Goal: Register for event/course

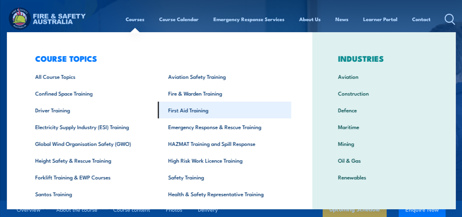
click at [173, 112] on link "First Aid Training" at bounding box center [224, 109] width 133 height 17
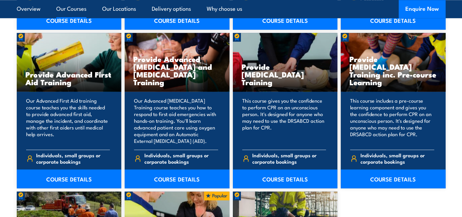
scroll to position [971, 0]
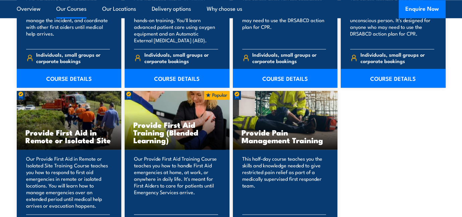
click at [198, 121] on h3 "Provide First Aid Training (Blended Learning)" at bounding box center [176, 132] width 87 height 23
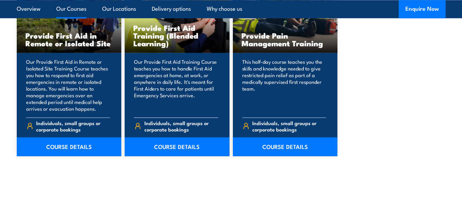
scroll to position [1072, 0]
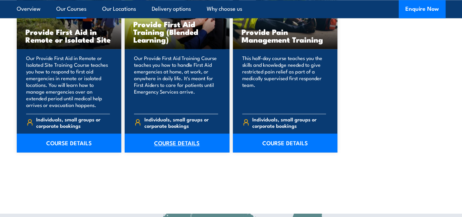
click at [174, 142] on link "COURSE DETAILS" at bounding box center [177, 142] width 105 height 19
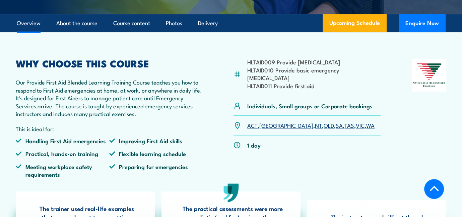
scroll to position [201, 0]
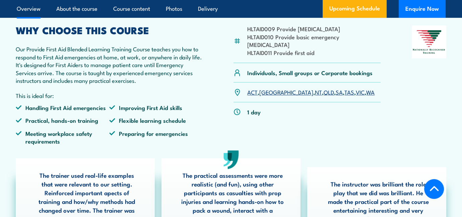
click at [324, 88] on link "QLD" at bounding box center [329, 92] width 10 height 8
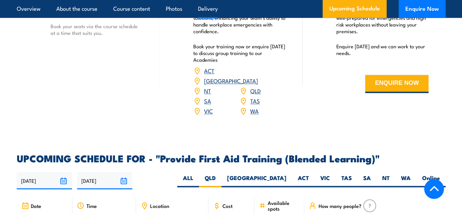
scroll to position [1089, 0]
